Goal: Connect with others: Connect with others

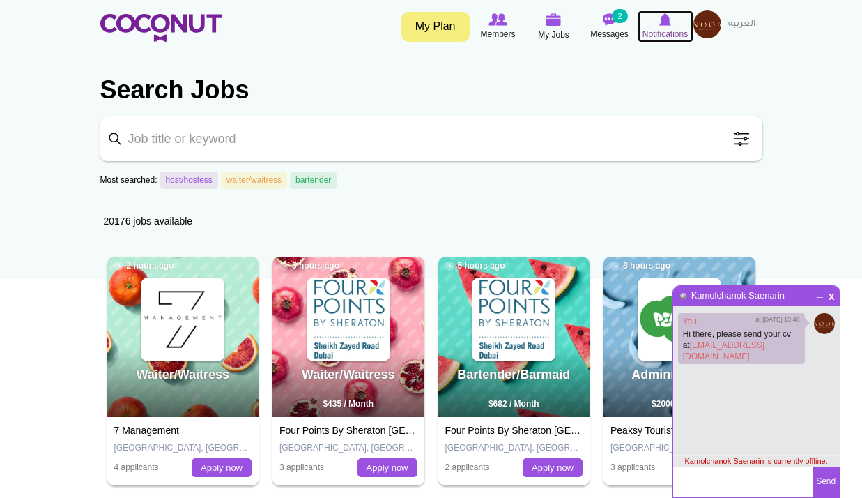
click at [668, 28] on span "Notifications" at bounding box center [665, 34] width 45 height 14
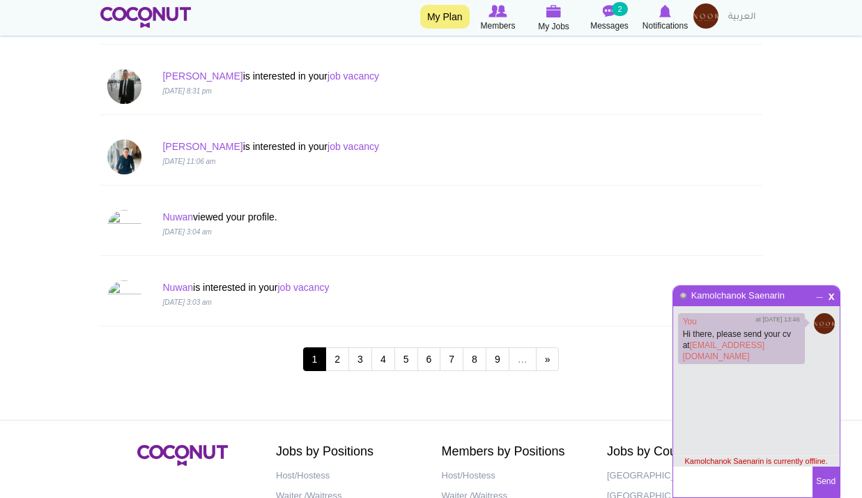
scroll to position [1394, 0]
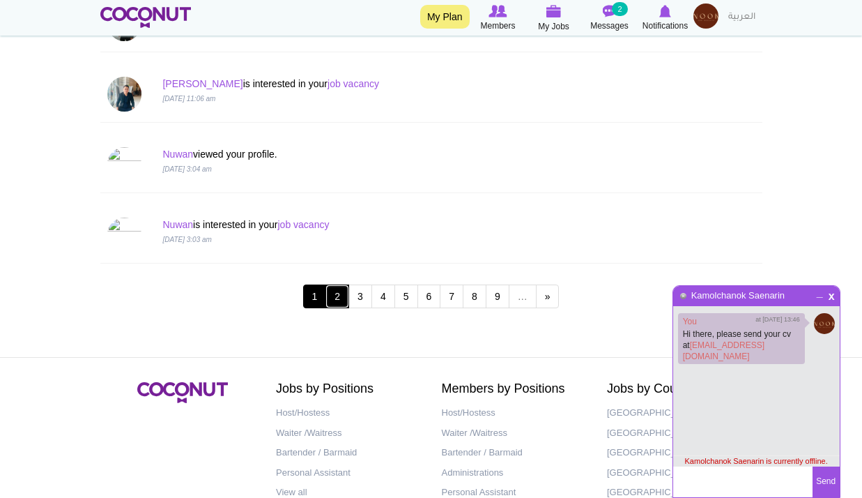
click at [343, 298] on link "2" at bounding box center [337, 296] width 24 height 24
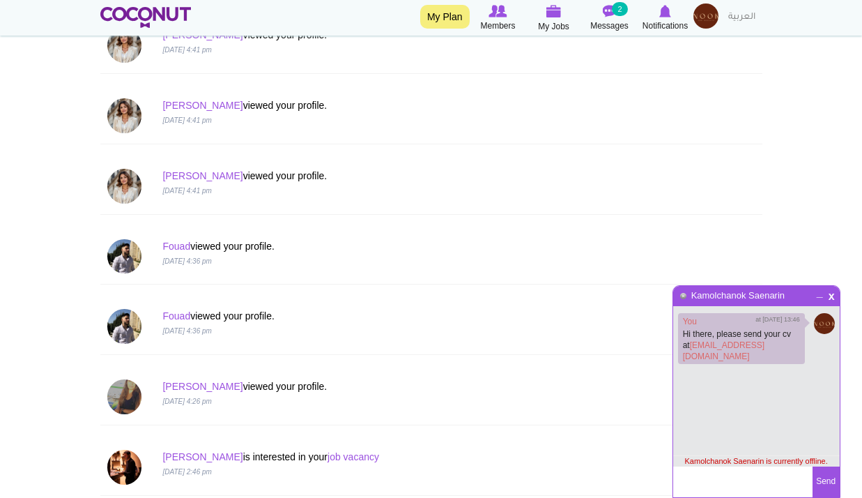
scroll to position [1394, 0]
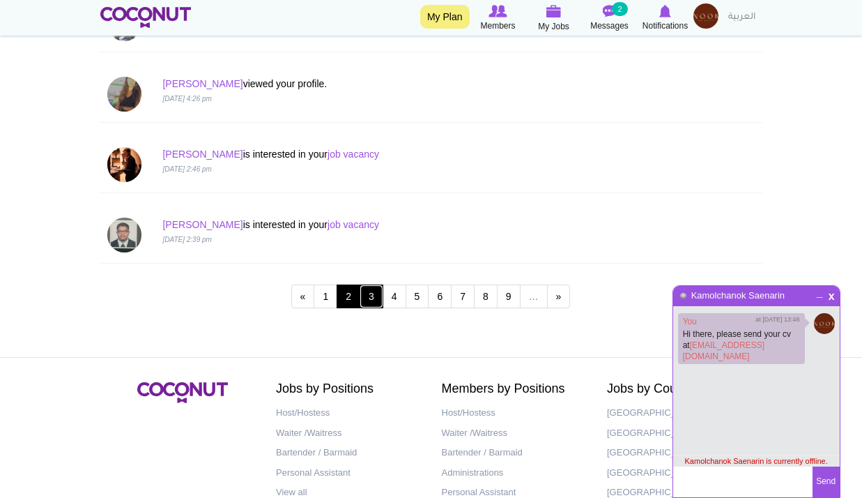
click at [366, 304] on link "3" at bounding box center [372, 296] width 24 height 24
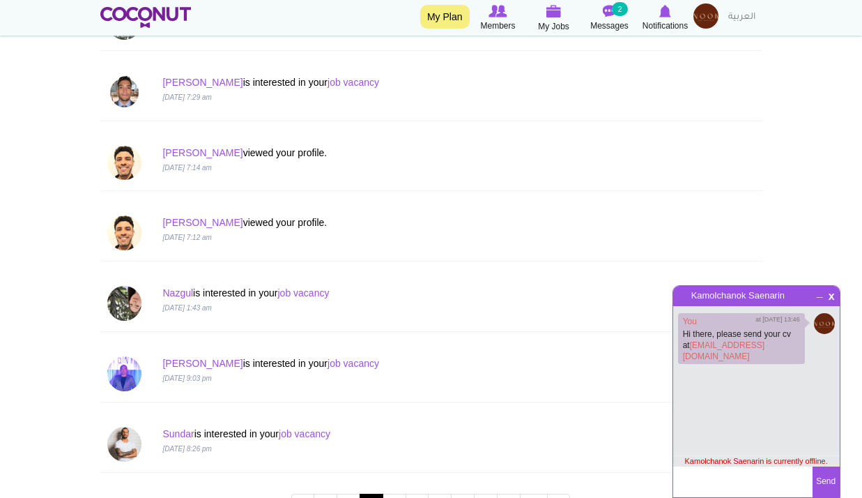
scroll to position [1478, 0]
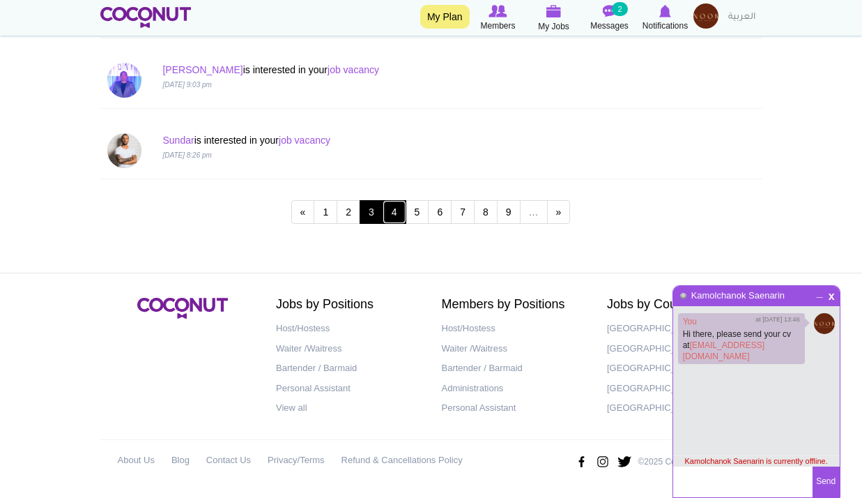
click at [395, 217] on link "4" at bounding box center [395, 212] width 24 height 24
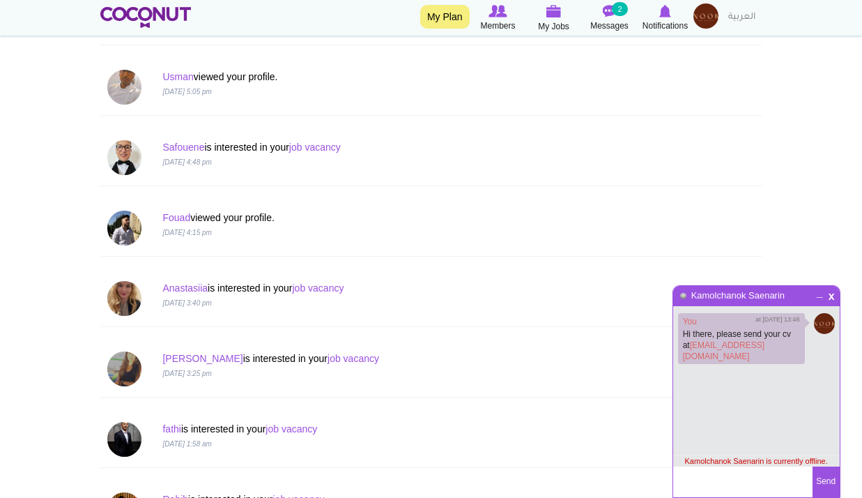
scroll to position [976, 0]
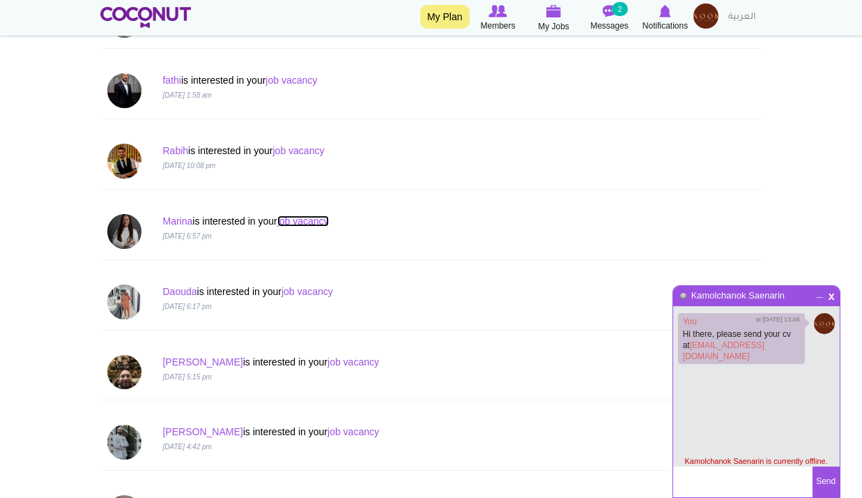
click at [307, 225] on link "job vacancy" at bounding box center [303, 220] width 52 height 11
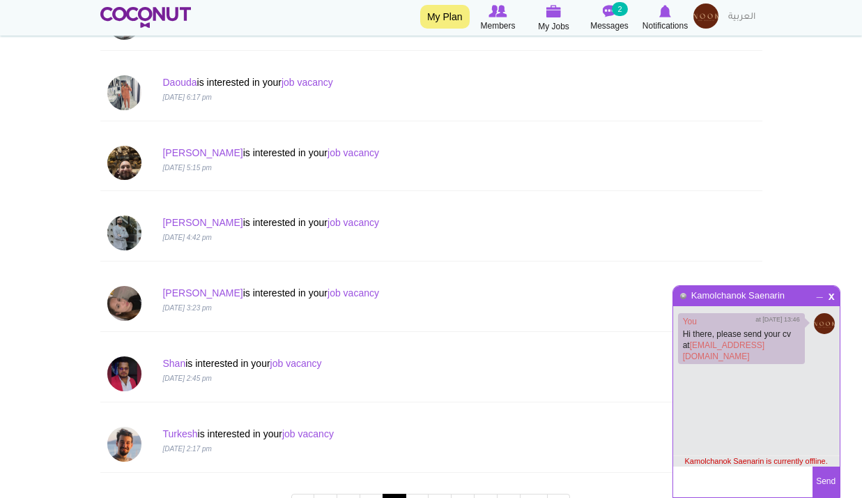
scroll to position [1464, 0]
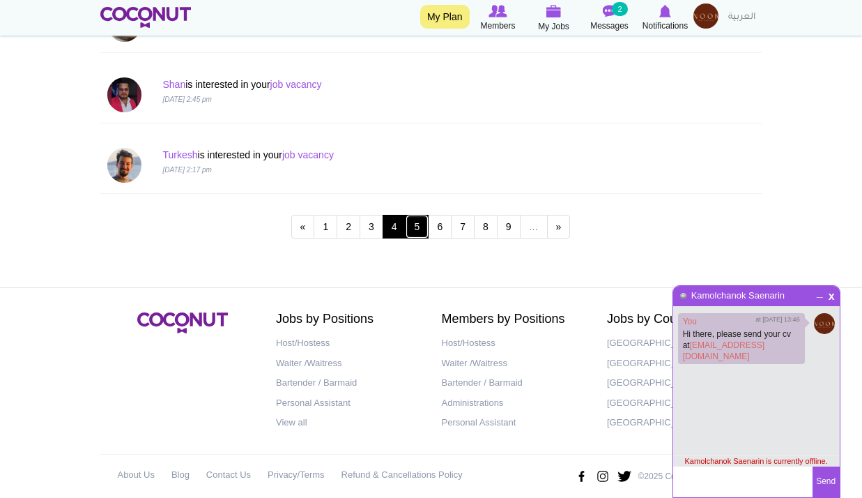
click at [424, 229] on link "5" at bounding box center [418, 227] width 24 height 24
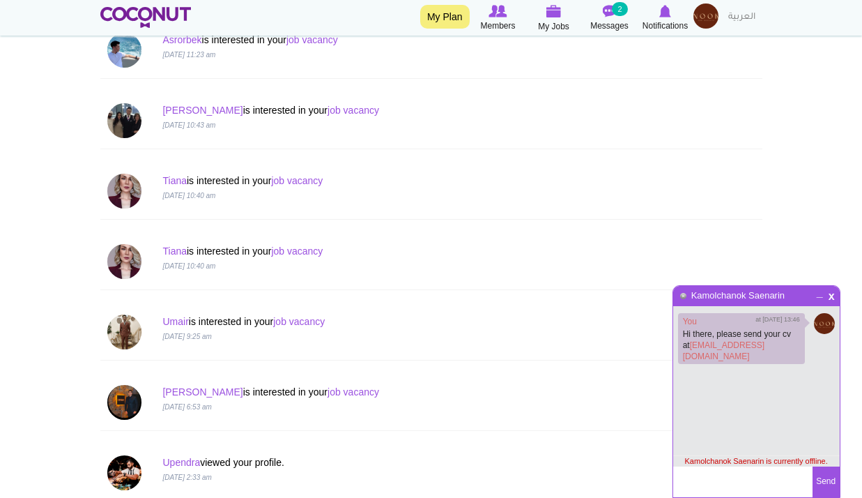
scroll to position [906, 0]
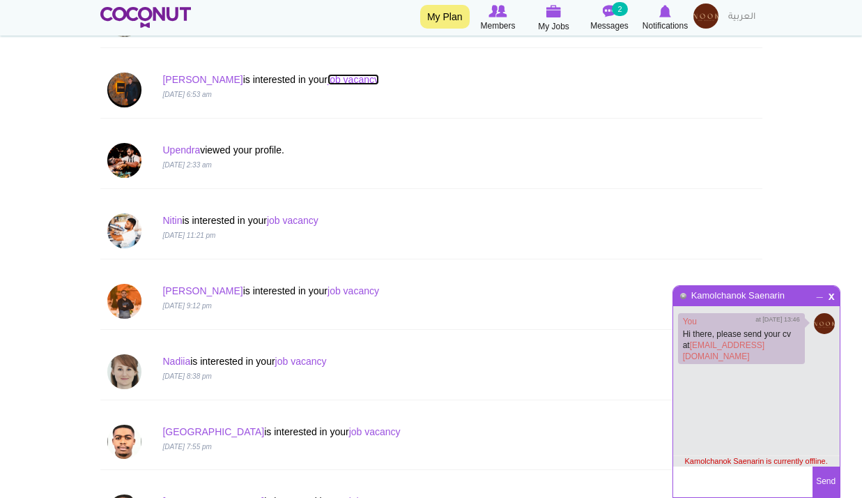
click at [328, 80] on link "job vacancy" at bounding box center [354, 79] width 52 height 11
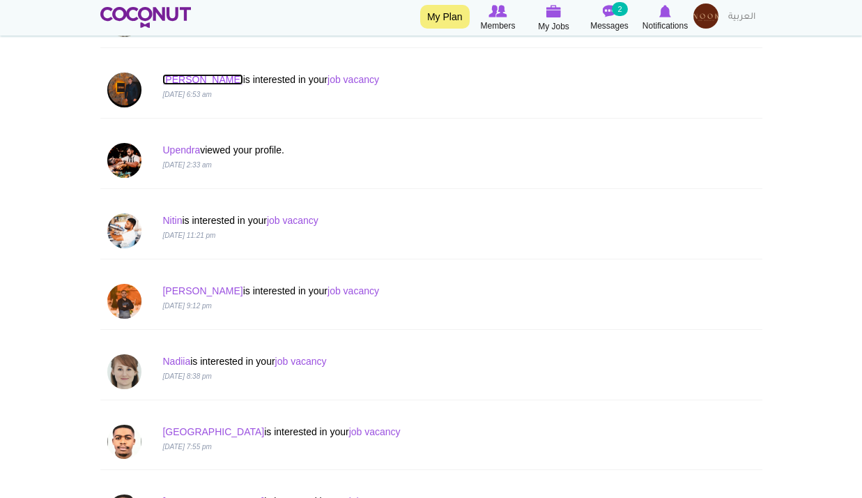
click at [183, 79] on link "Ahmed" at bounding box center [202, 79] width 80 height 11
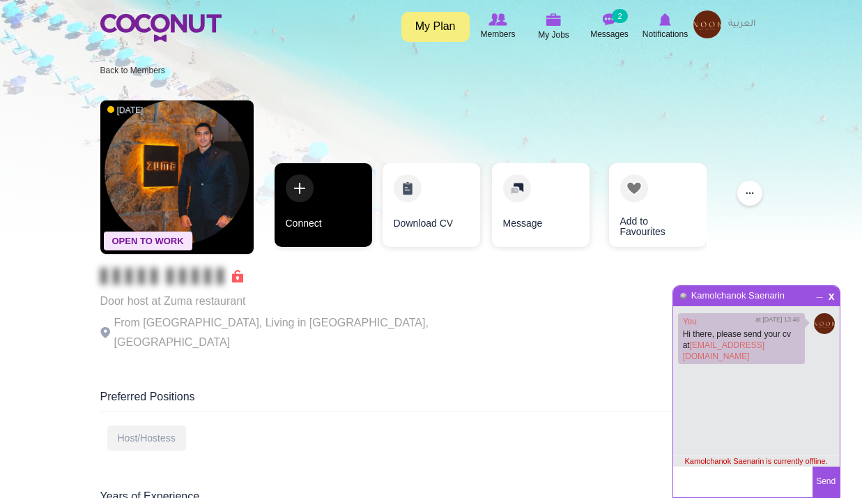
click at [336, 207] on link "Connect" at bounding box center [324, 205] width 98 height 84
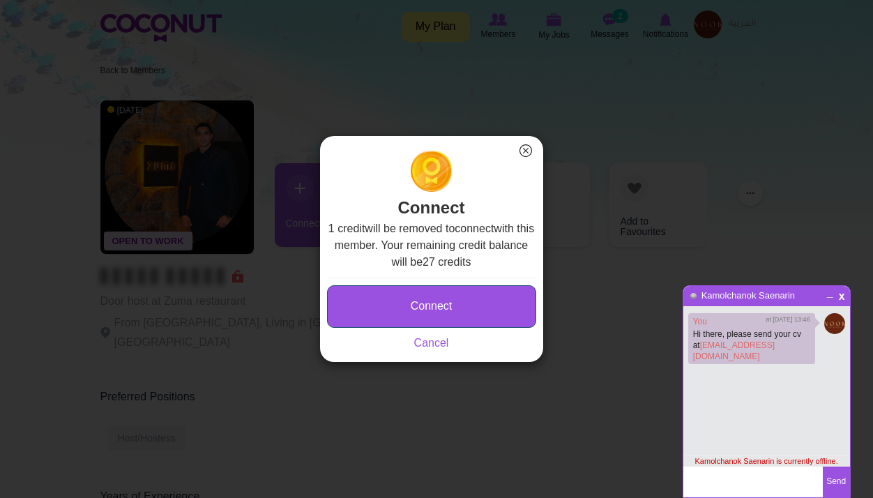
click at [466, 298] on button "Connect" at bounding box center [431, 306] width 209 height 43
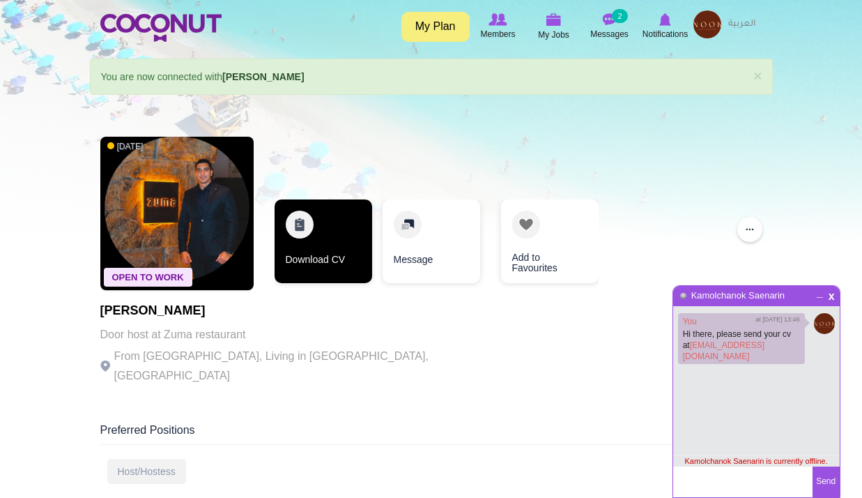
click at [337, 251] on link "Download CV" at bounding box center [324, 241] width 98 height 84
click at [338, 240] on link "Download CV" at bounding box center [323, 241] width 98 height 84
click at [309, 243] on link "Download CV" at bounding box center [323, 241] width 98 height 84
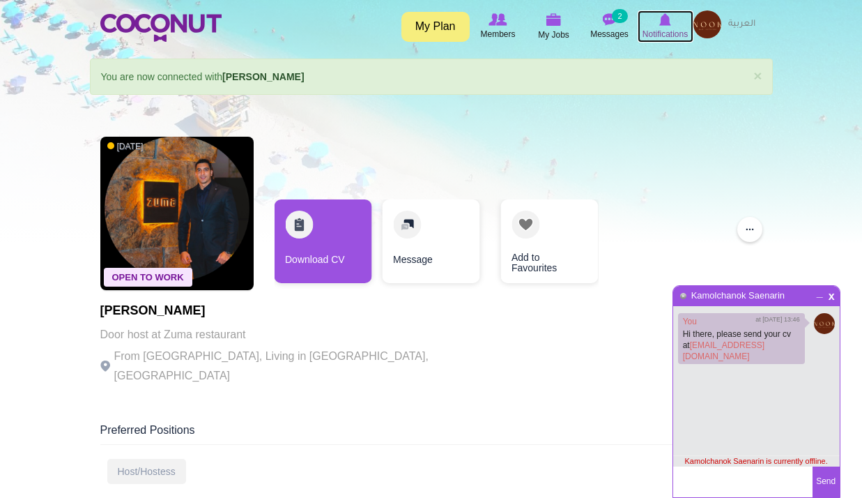
click at [654, 22] on icon at bounding box center [665, 19] width 53 height 15
